Goal: Task Accomplishment & Management: Manage account settings

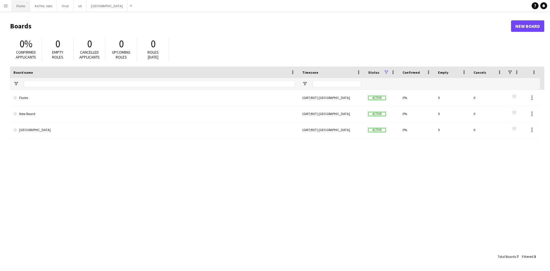
click at [16, 8] on button "Flutes Close" at bounding box center [21, 5] width 18 height 11
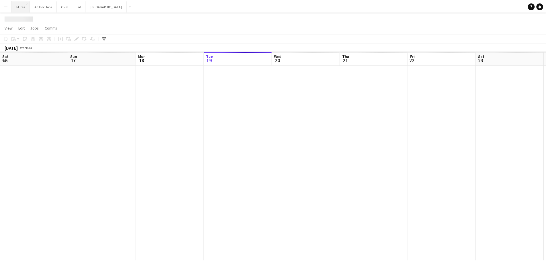
scroll to position [0, 137]
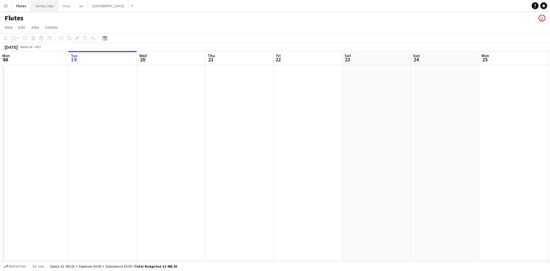
click at [39, 8] on button "Ad Hoc Jobs Close" at bounding box center [44, 5] width 27 height 11
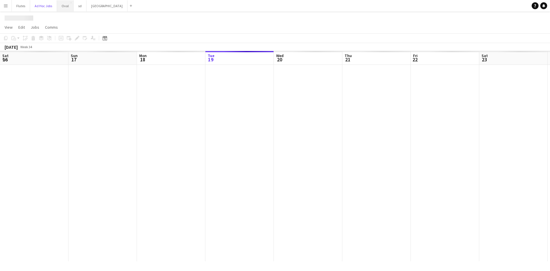
scroll to position [0, 137]
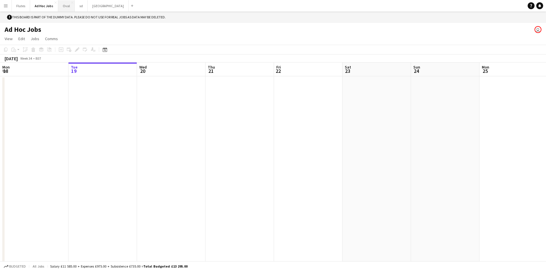
click at [67, 6] on button "Oval Close" at bounding box center [66, 5] width 17 height 11
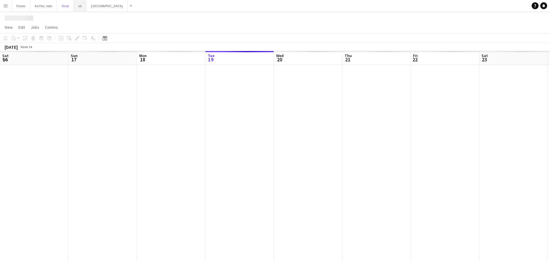
scroll to position [0, 137]
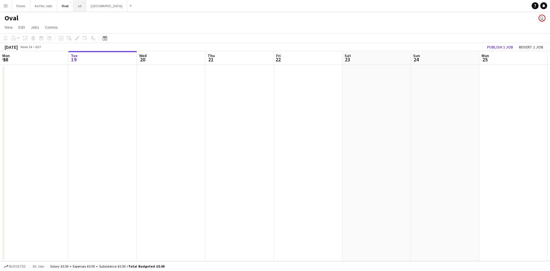
click at [81, 4] on button "sd Close" at bounding box center [79, 5] width 13 height 11
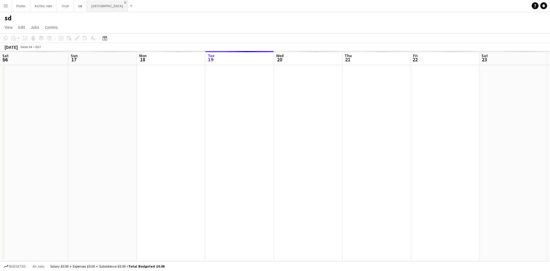
scroll to position [0, 137]
click at [124, 3] on app-icon "Close" at bounding box center [125, 2] width 2 height 2
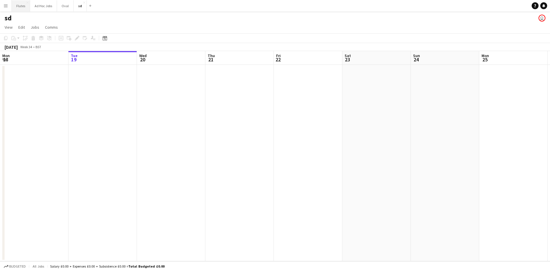
click at [16, 7] on button "Flutes Close" at bounding box center [21, 5] width 18 height 11
click at [6, 9] on button "Menu" at bounding box center [5, 5] width 11 height 11
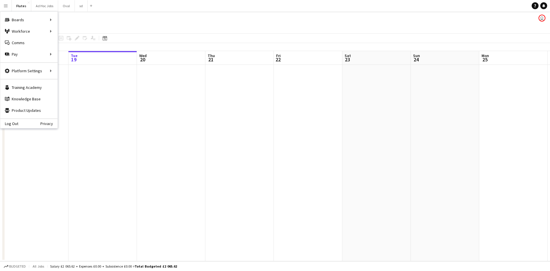
click at [79, 42] on app-toolbar "Copy Paste Paste Ctrl+V Paste with crew Ctrl+Shift+V Paste linked Job [GEOGRAPH…" at bounding box center [275, 38] width 550 height 10
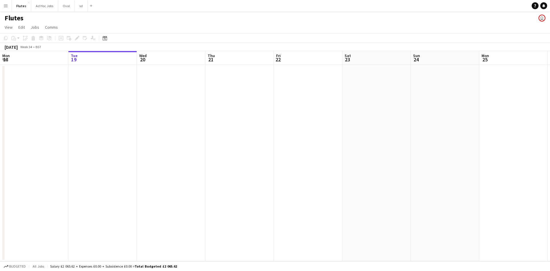
click at [7, 11] on button "Menu" at bounding box center [5, 5] width 11 height 11
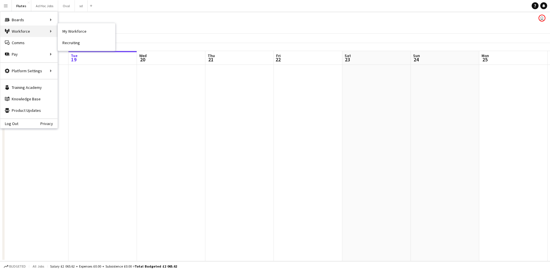
click at [14, 30] on div "Workforce Workforce" at bounding box center [28, 31] width 57 height 11
click at [19, 29] on div "Workforce Workforce" at bounding box center [28, 31] width 57 height 11
click at [45, 34] on div "Workforce Workforce" at bounding box center [28, 31] width 57 height 11
click at [76, 41] on link "Recruiting" at bounding box center [86, 42] width 57 height 11
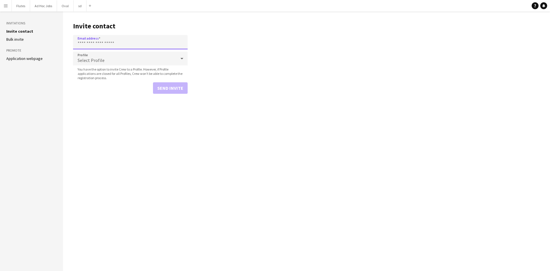
click at [113, 45] on input "Email address" at bounding box center [130, 42] width 115 height 14
click at [91, 62] on div "Select Profile" at bounding box center [124, 59] width 103 height 14
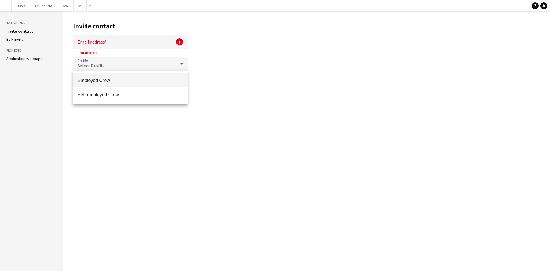
click at [93, 44] on div at bounding box center [275, 135] width 550 height 271
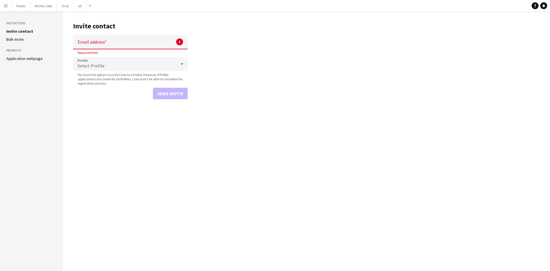
click at [263, 74] on main "Invite contact Email address ! Required field. Profile Select Profile You have …" at bounding box center [306, 140] width 487 height 259
click at [20, 36] on ul "Invite contact [PERSON_NAME] invite" at bounding box center [31, 35] width 50 height 13
click at [19, 38] on link "Bulk invite" at bounding box center [14, 39] width 17 height 5
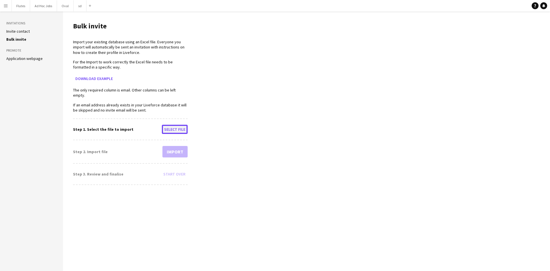
click at [179, 125] on button "Select file" at bounding box center [175, 129] width 26 height 9
click at [93, 78] on button "Download example" at bounding box center [94, 78] width 42 height 9
